Goal: Find specific page/section: Find specific page/section

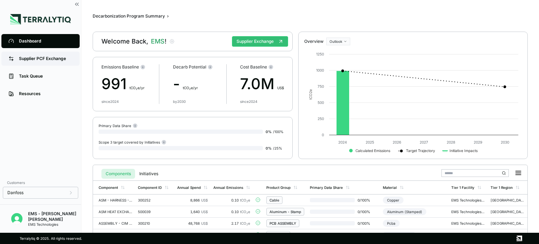
click at [52, 57] on div "Supplier PCF Exchange" at bounding box center [46, 59] width 54 height 6
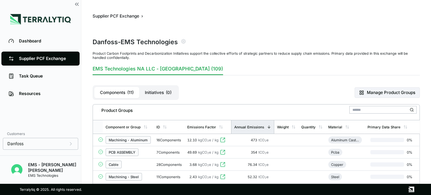
scroll to position [28, 0]
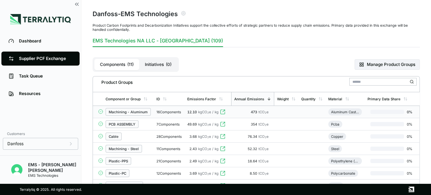
click at [121, 114] on div "Machining - Aluminum" at bounding box center [128, 112] width 45 height 8
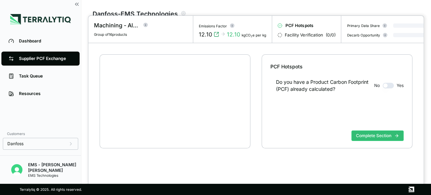
scroll to position [13, 0]
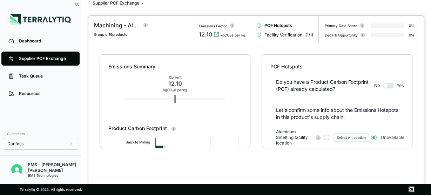
click at [57, 55] on div at bounding box center [215, 97] width 431 height 195
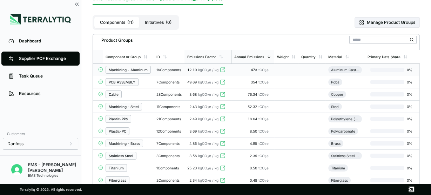
scroll to position [42, 0]
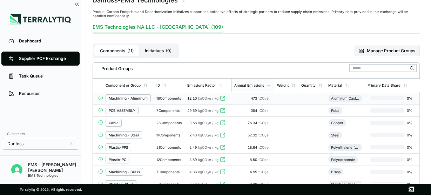
click at [134, 100] on div "Machining - Aluminum" at bounding box center [128, 98] width 45 height 8
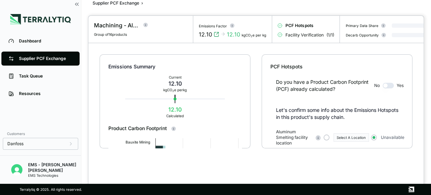
click at [340, 11] on div at bounding box center [215, 97] width 431 height 195
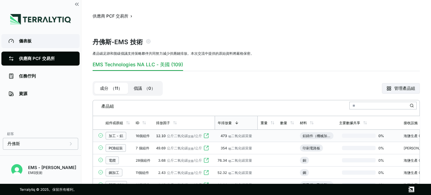
click at [45, 47] on link "儀表板" at bounding box center [40, 41] width 78 height 14
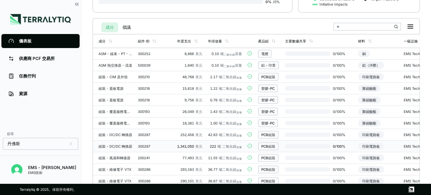
scroll to position [134, 0]
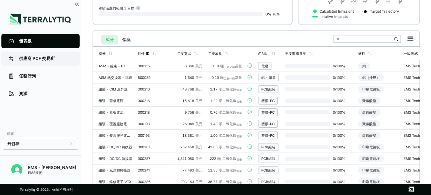
click at [65, 53] on link "供應商 PCF 交易所" at bounding box center [40, 59] width 78 height 14
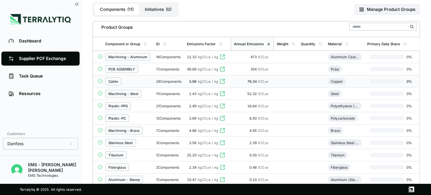
scroll to position [70, 0]
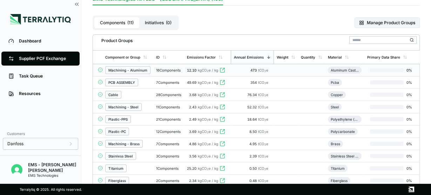
click at [144, 71] on div "Machining - Aluminum" at bounding box center [127, 70] width 39 height 4
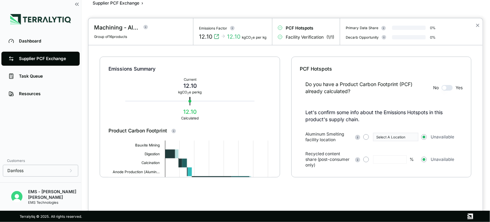
click at [50, 82] on div at bounding box center [245, 111] width 490 height 222
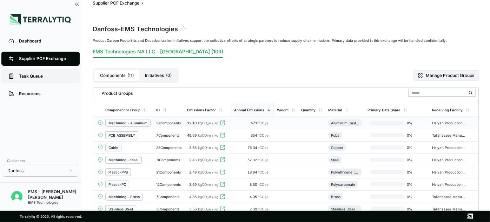
click at [39, 79] on div "Task Queue" at bounding box center [46, 76] width 54 height 6
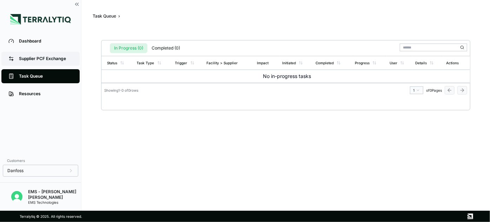
click at [34, 60] on div "Supplier PCF Exchange" at bounding box center [46, 59] width 54 height 6
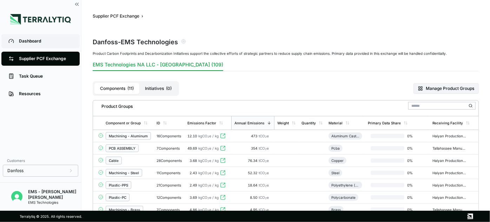
click at [33, 41] on div "Dashboard" at bounding box center [46, 41] width 54 height 6
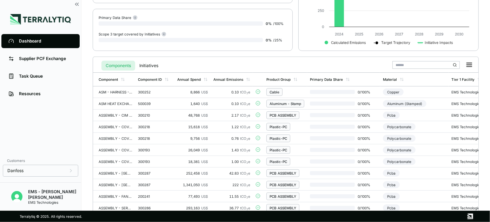
scroll to position [21, 0]
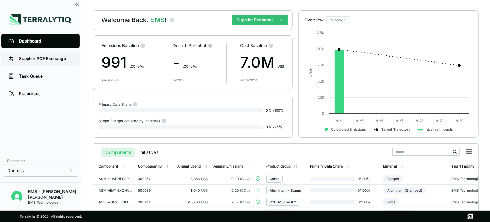
click at [49, 61] on link "Supplier PCF Exchange" at bounding box center [40, 59] width 78 height 14
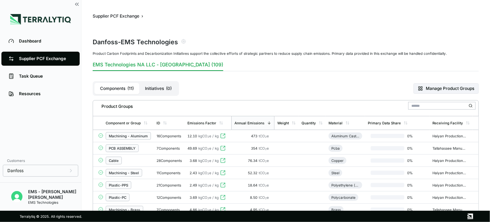
drag, startPoint x: 54, startPoint y: 62, endPoint x: 297, endPoint y: 25, distance: 245.7
click at [54, 62] on link "Supplier PCF Exchange" at bounding box center [40, 59] width 78 height 14
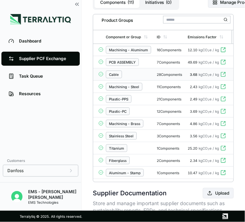
scroll to position [95, 0]
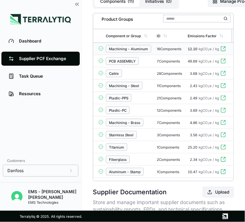
click at [121, 52] on div "Machining - Aluminum" at bounding box center [128, 49] width 45 height 8
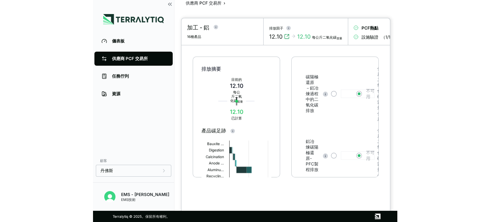
scroll to position [206, 0]
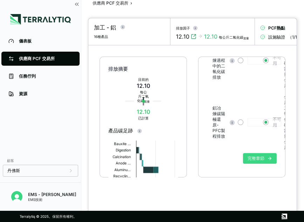
click at [269, 159] on icon at bounding box center [269, 158] width 5 height 5
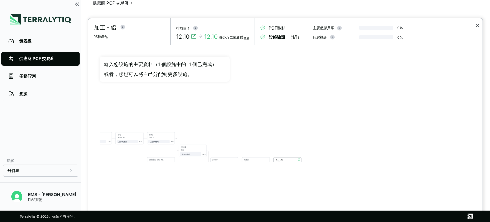
drag, startPoint x: 476, startPoint y: 24, endPoint x: 356, endPoint y: 50, distance: 122.4
click at [476, 24] on font "✕" at bounding box center [477, 25] width 5 height 7
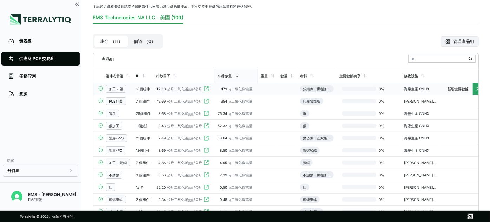
scroll to position [77, 0]
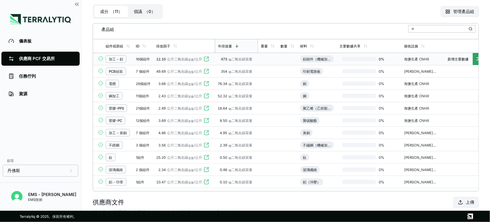
click at [466, 57] on font "新增主要數據" at bounding box center [457, 59] width 21 height 4
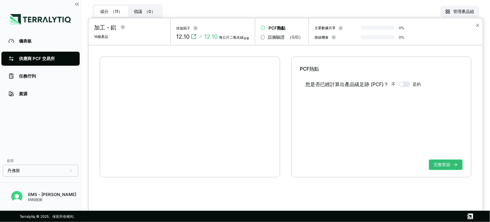
scroll to position [13, 0]
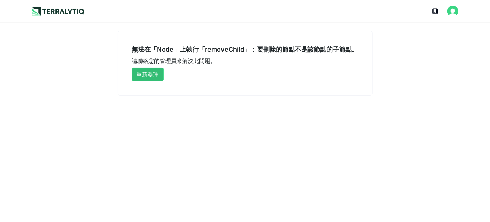
click at [75, 11] on img at bounding box center [58, 11] width 53 height 9
click at [449, 14] on img "打開用戶按鈕" at bounding box center [452, 11] width 11 height 11
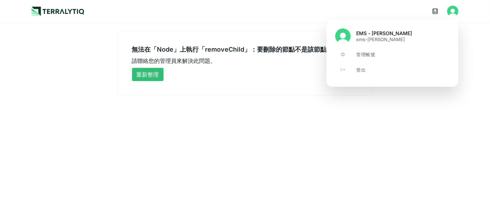
click at [372, 36] on font "ems-louis" at bounding box center [380, 39] width 49 height 6
drag, startPoint x: 43, startPoint y: 9, endPoint x: 239, endPoint y: 30, distance: 197.6
click at [43, 9] on img at bounding box center [58, 11] width 53 height 9
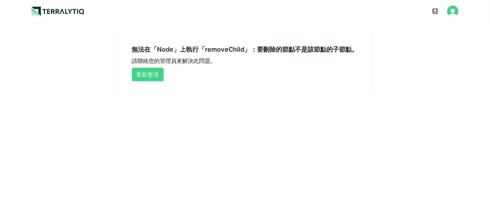
click at [154, 74] on font "重新整理" at bounding box center [147, 74] width 22 height 7
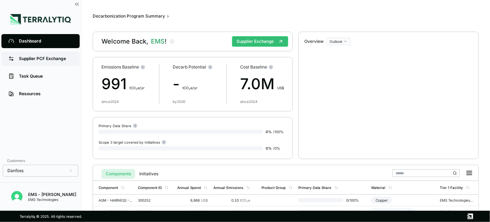
click at [65, 61] on div "Supplier PCF Exchange" at bounding box center [46, 59] width 54 height 6
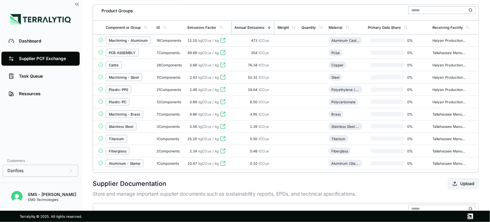
scroll to position [0, 44]
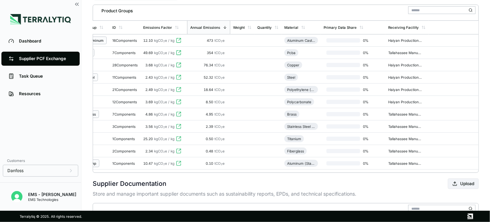
click at [474, 40] on icon at bounding box center [474, 40] width 3 height 3
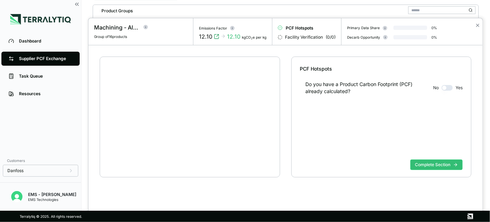
scroll to position [13, 0]
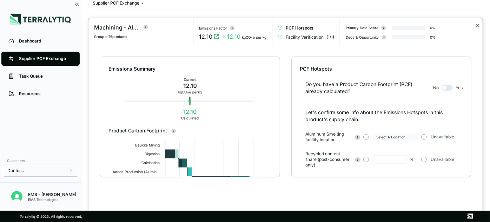
click at [476, 27] on button "✕" at bounding box center [477, 25] width 5 height 8
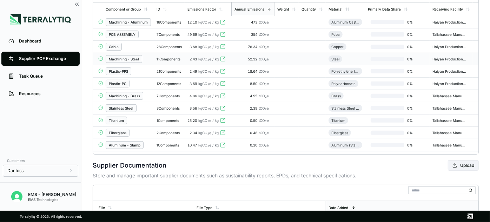
scroll to position [19, 0]
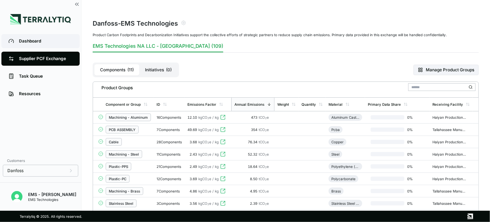
click at [59, 38] on link "Dashboard" at bounding box center [40, 41] width 78 height 14
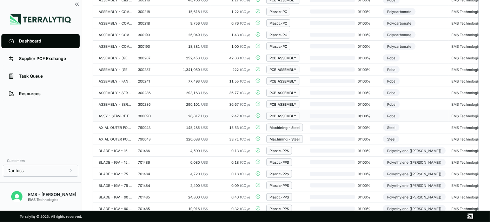
scroll to position [277, 0]
